Goal: Task Accomplishment & Management: Manage account settings

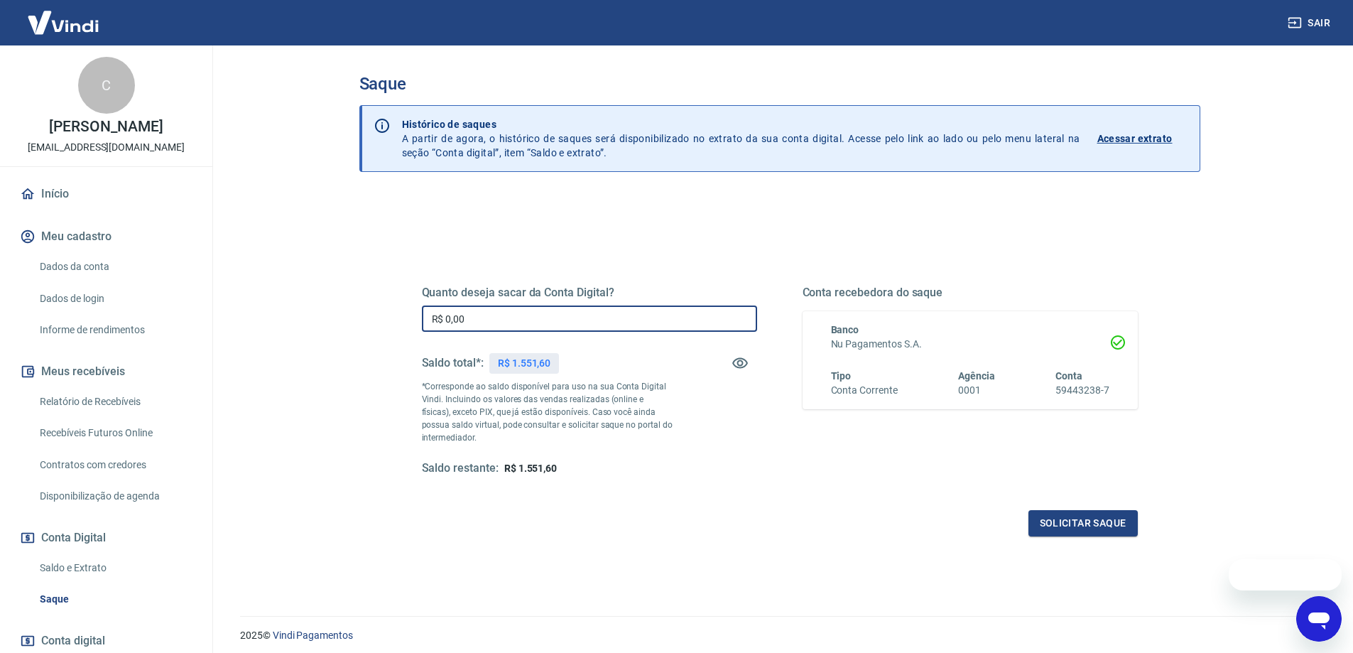
click at [498, 315] on input "R$ 0,00" at bounding box center [589, 318] width 335 height 26
type input "R$ 1.551,00"
click at [748, 520] on div "Solicitar saque" at bounding box center [780, 523] width 716 height 26
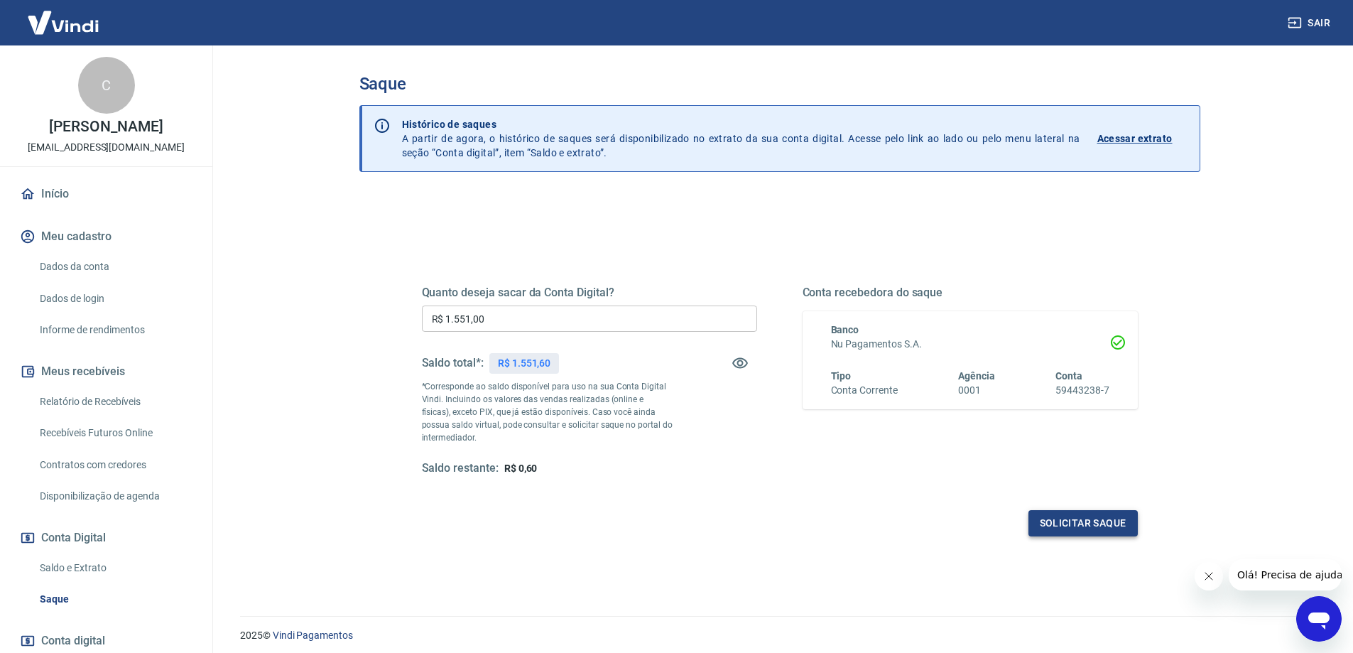
click at [1087, 535] on button "Solicitar saque" at bounding box center [1082, 523] width 109 height 26
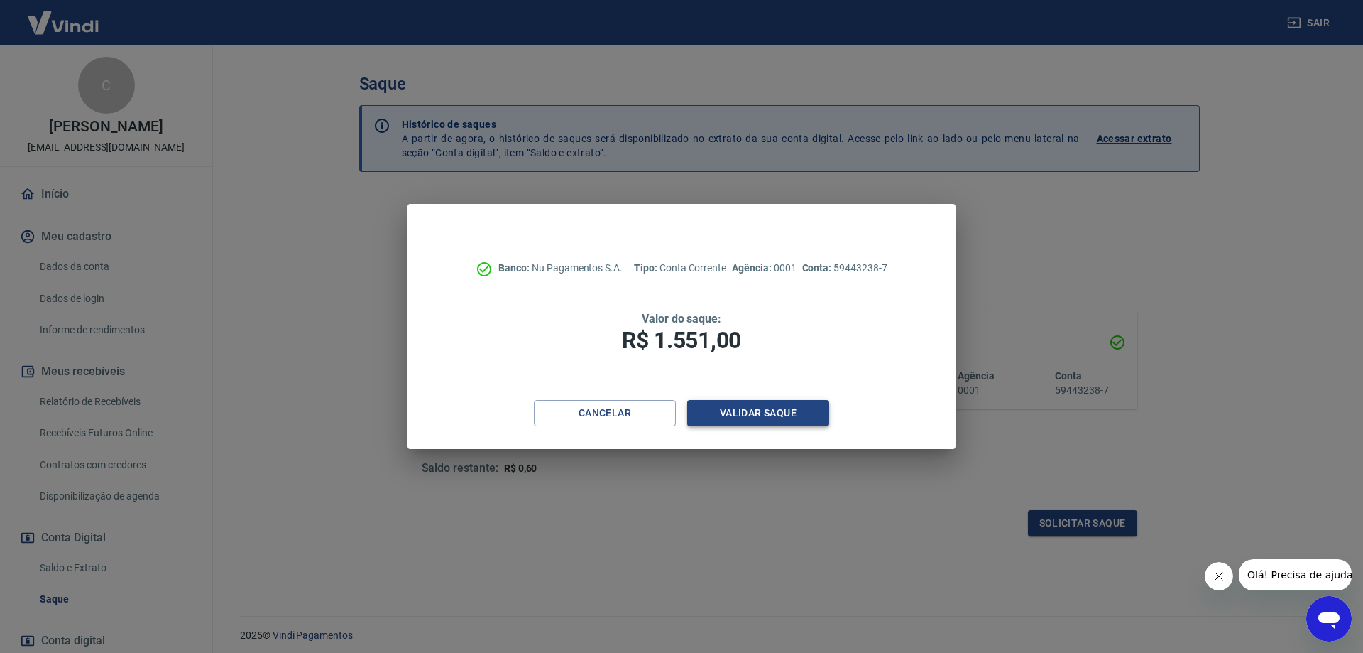
click at [810, 425] on button "Validar saque" at bounding box center [758, 413] width 142 height 26
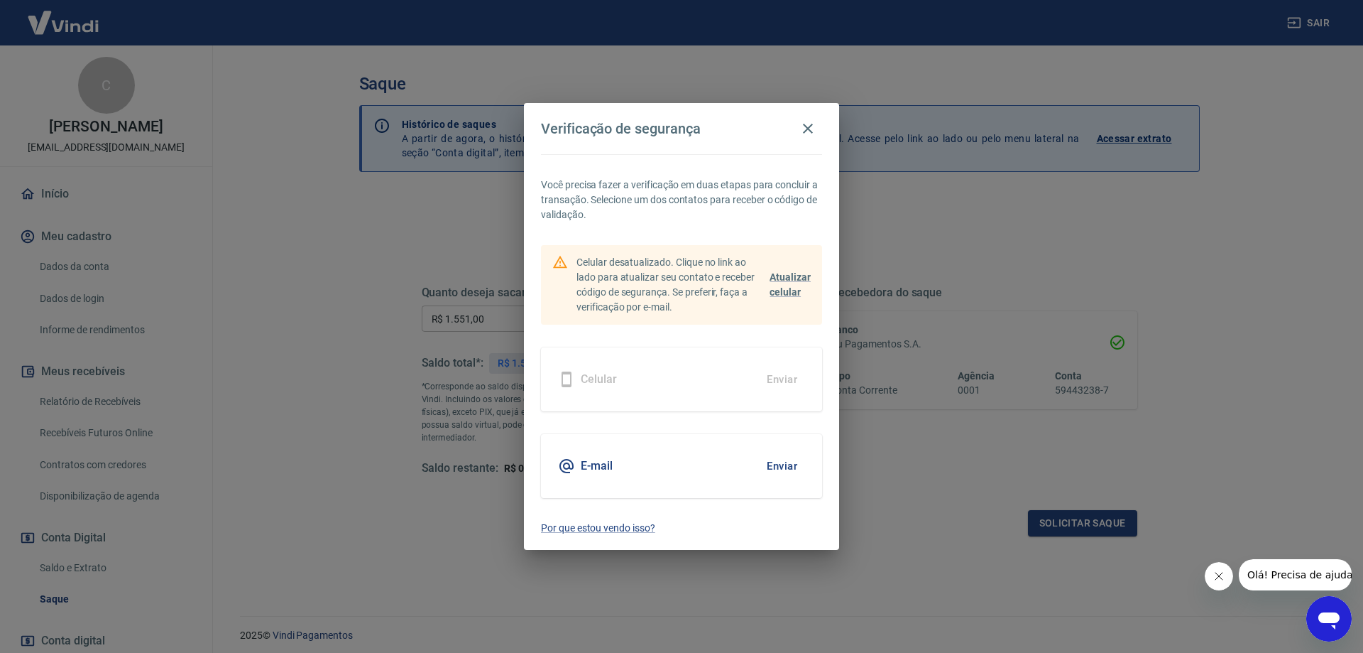
click at [775, 463] on button "Enviar" at bounding box center [782, 466] width 46 height 30
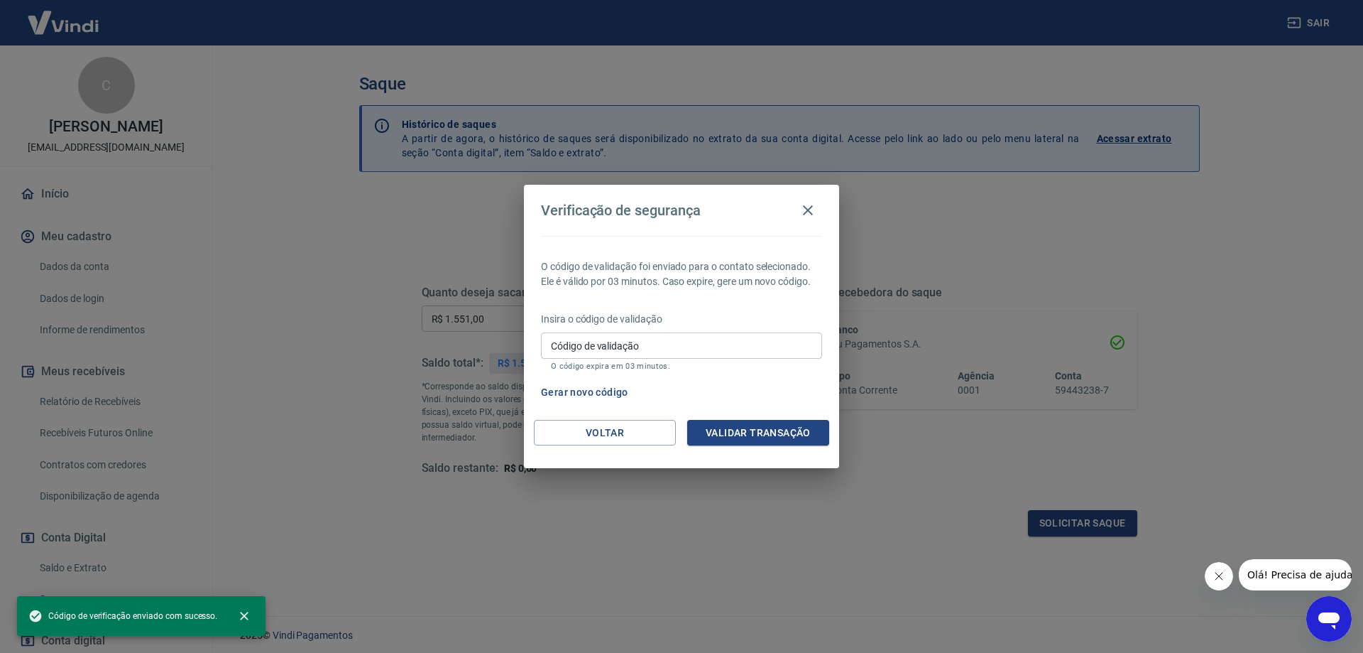
drag, startPoint x: 735, startPoint y: 355, endPoint x: 734, endPoint y: 370, distance: 15.0
click at [735, 355] on input "Código de validação" at bounding box center [681, 345] width 281 height 26
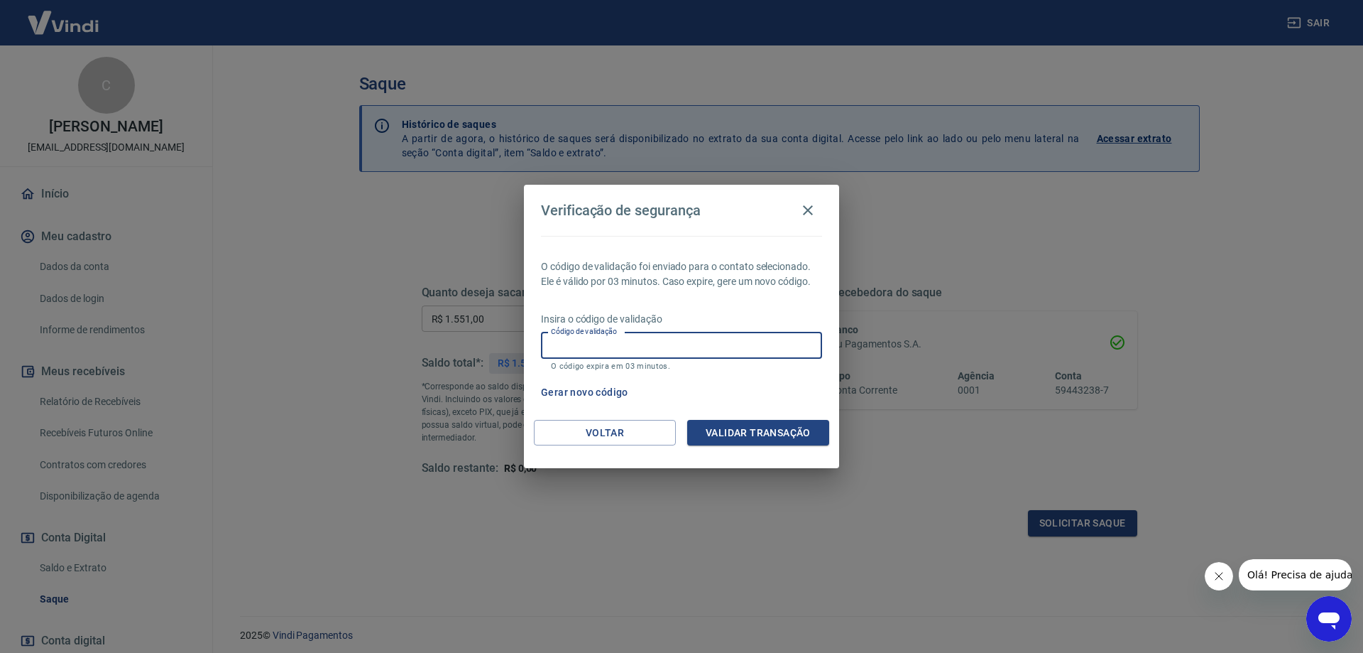
paste input "416473"
type input "416473"
click at [739, 437] on button "Validar transação" at bounding box center [758, 433] width 142 height 26
